Goal: Communication & Community: Answer question/provide support

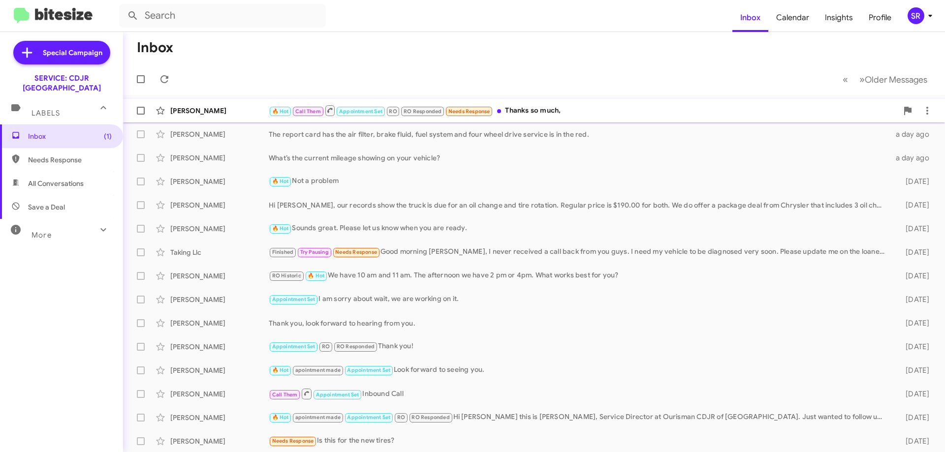
click at [231, 113] on div "[PERSON_NAME]" at bounding box center [219, 111] width 98 height 10
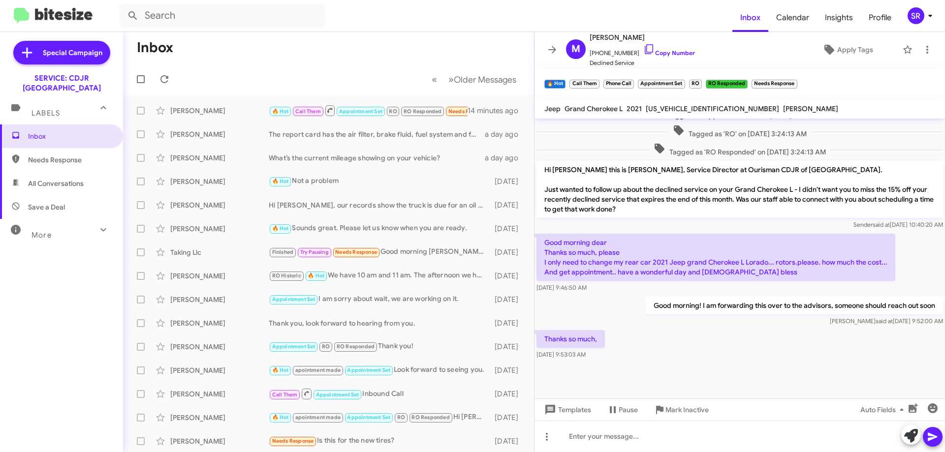
scroll to position [187, 0]
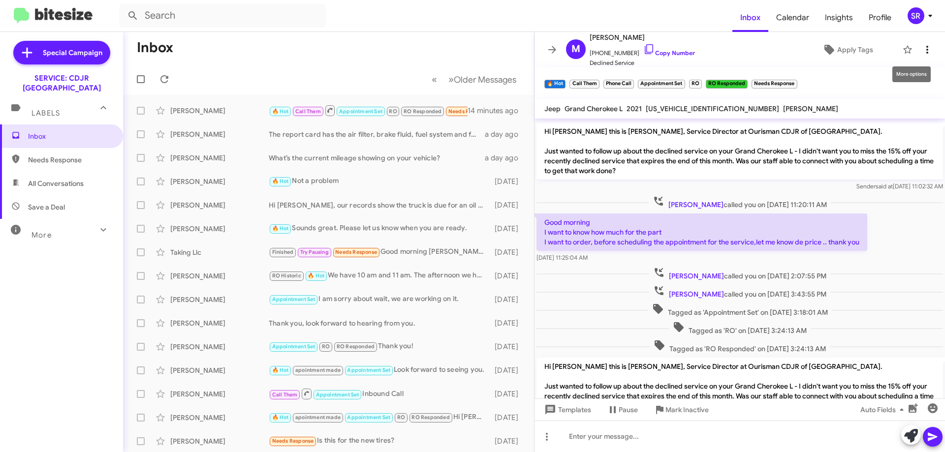
click at [921, 49] on icon at bounding box center [927, 50] width 12 height 12
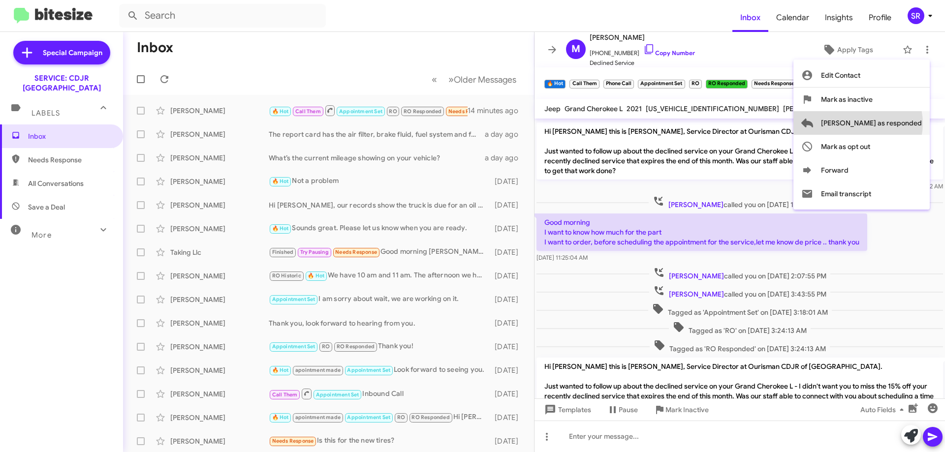
click at [897, 124] on span "[PERSON_NAME] as responded" at bounding box center [871, 123] width 101 height 24
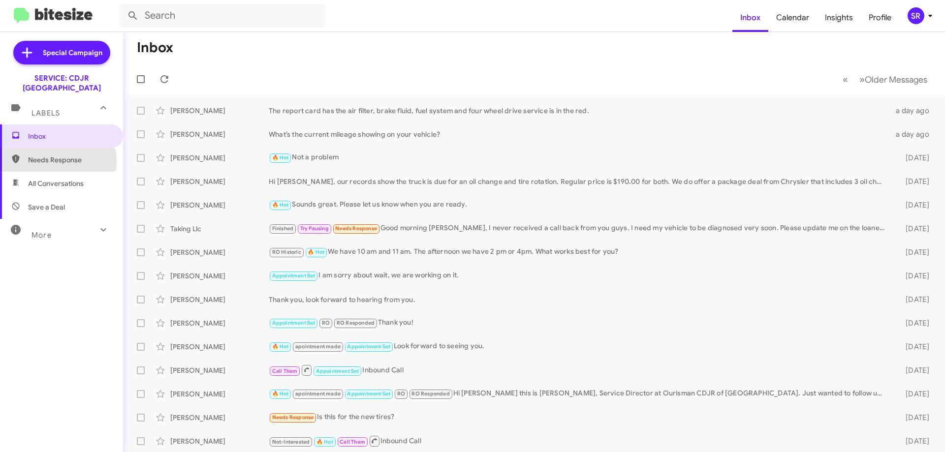
click at [46, 155] on span "Needs Response" at bounding box center [70, 160] width 84 height 10
type input "in:needs-response"
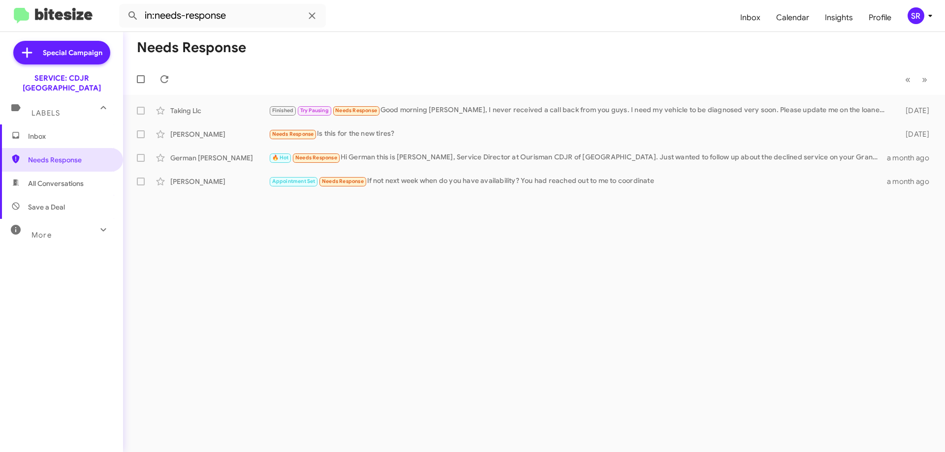
click at [37, 131] on span "Inbox" at bounding box center [70, 136] width 84 height 10
